Goal: Task Accomplishment & Management: Manage account settings

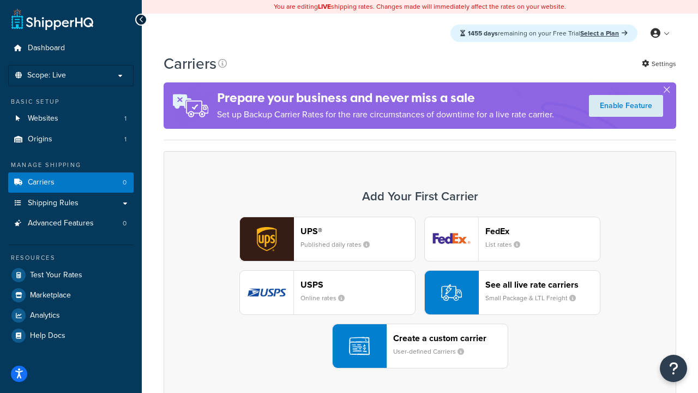
click at [420, 292] on div "UPS® Published daily rates FedEx List rates USPS Online rates See all live rate…" at bounding box center [420, 293] width 490 height 152
click at [543, 231] on header "FedEx" at bounding box center [543, 231] width 115 height 10
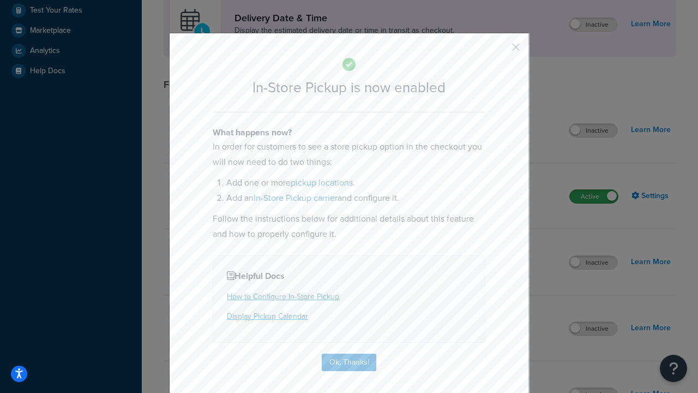
scroll to position [306, 0]
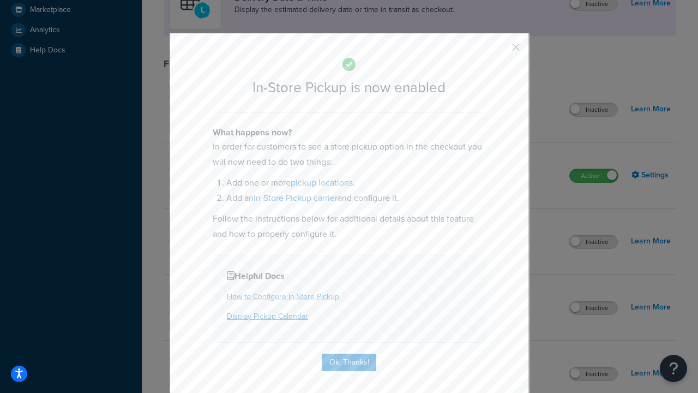
click at [500, 51] on button "button" at bounding box center [500, 51] width 3 height 3
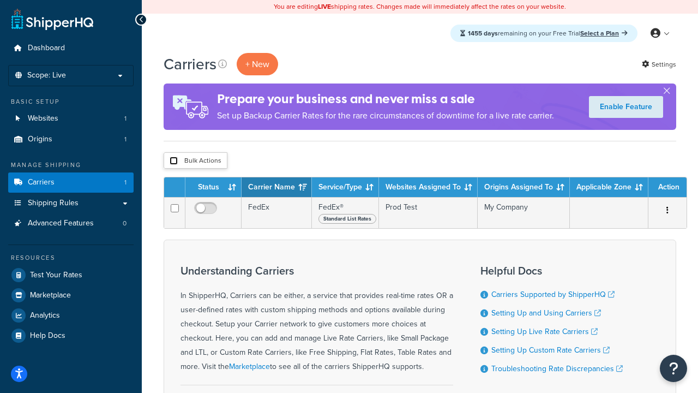
click at [174, 161] on input "checkbox" at bounding box center [174, 161] width 8 height 8
checkbox input "true"
click at [0, 0] on button "Delete" at bounding box center [0, 0] width 0 height 0
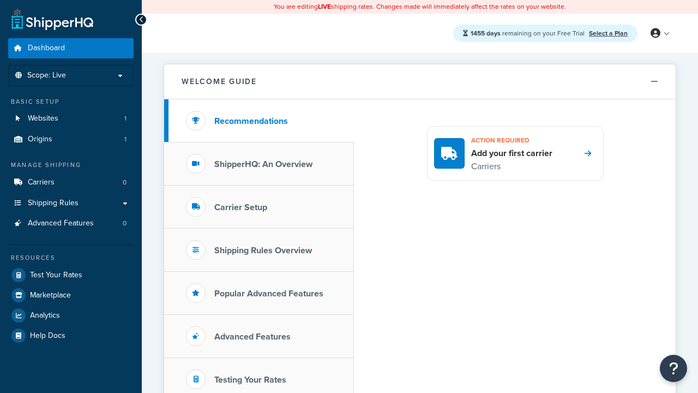
click at [660, 33] on icon at bounding box center [656, 33] width 10 height 10
click at [0, 0] on span "My Profile" at bounding box center [0, 0] width 0 height 0
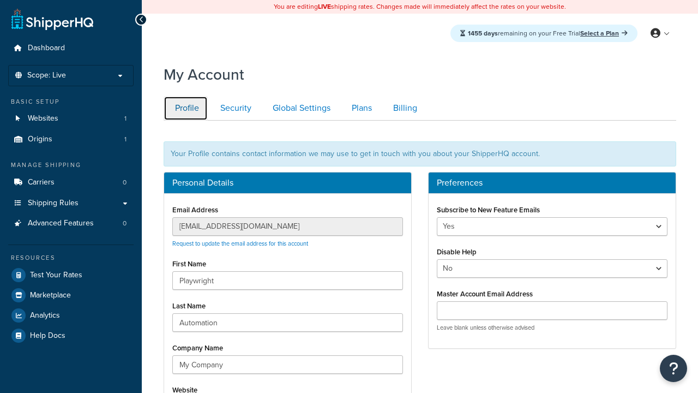
click at [186, 108] on link "Profile" at bounding box center [186, 108] width 44 height 25
